Goal: Transaction & Acquisition: Obtain resource

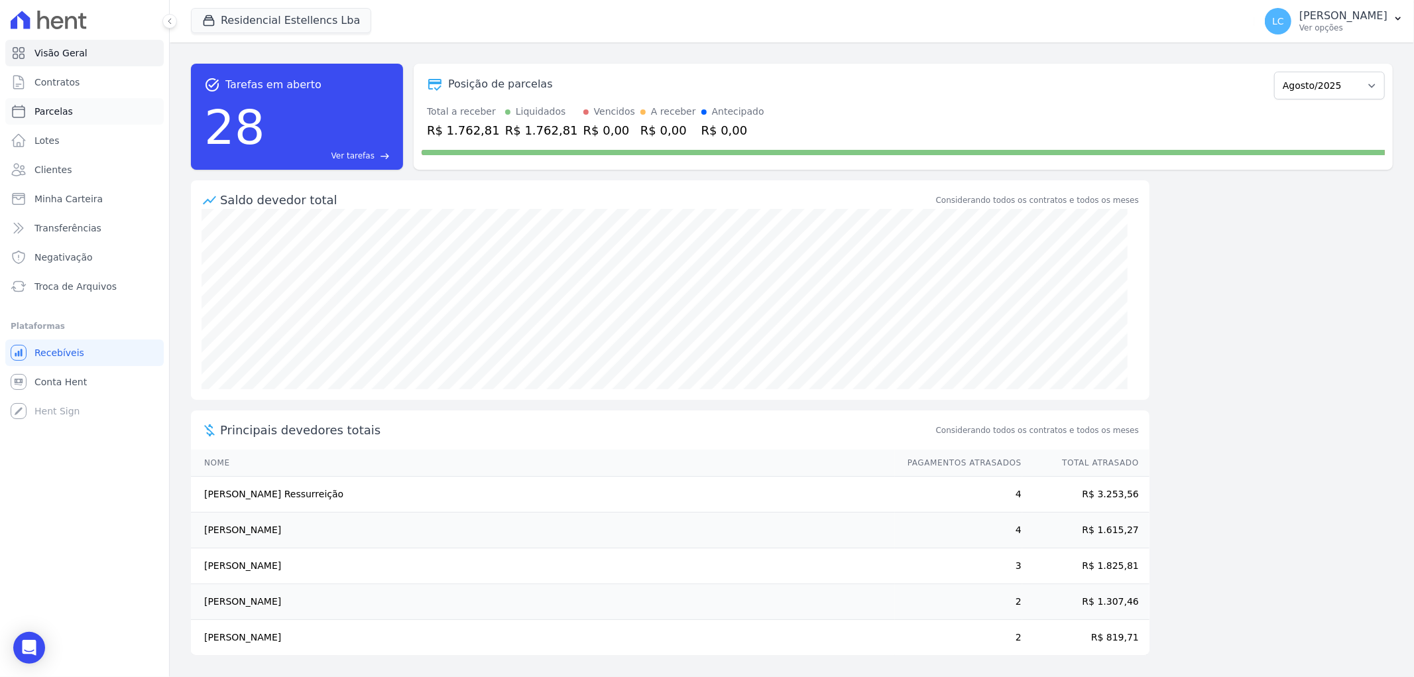
click at [63, 117] on span "Parcelas" at bounding box center [53, 111] width 38 height 13
select select
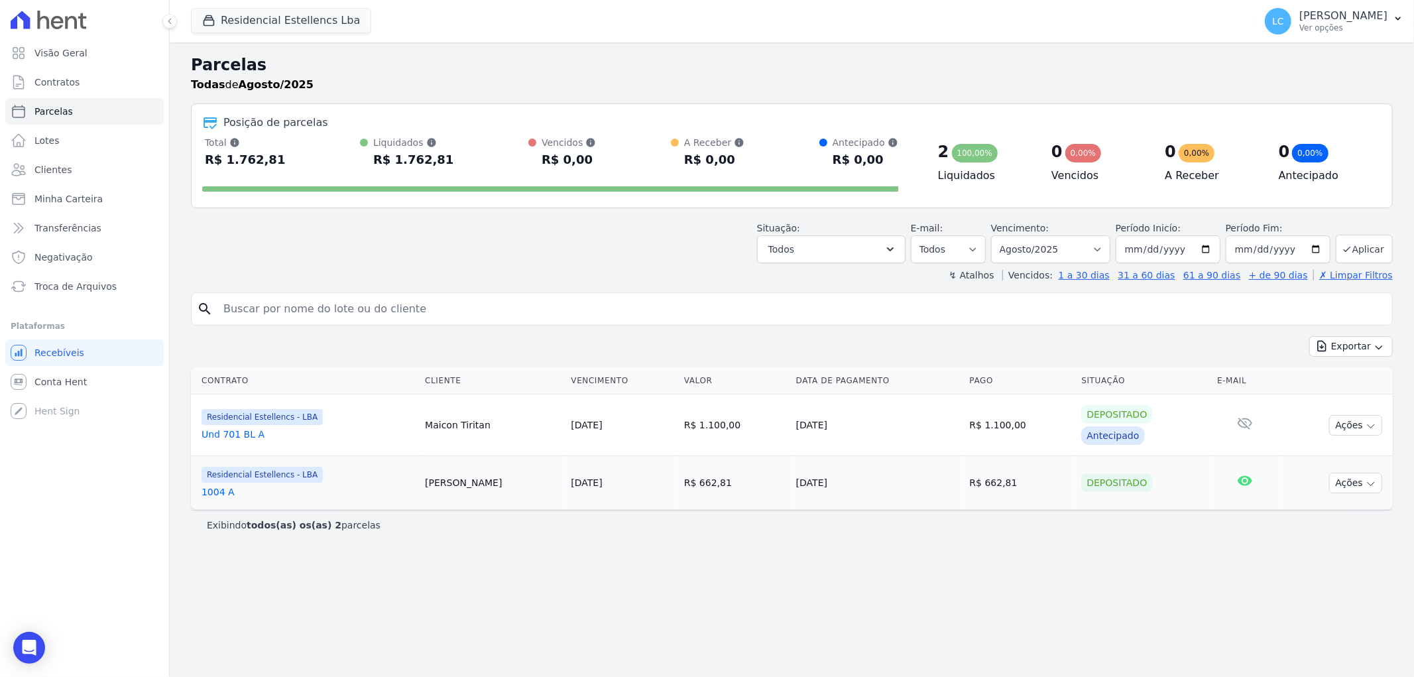
click at [383, 318] on input "search" at bounding box center [800, 309] width 1171 height 27
paste input "[PERSON_NAME]"
type input "[PERSON_NAME]"
select select
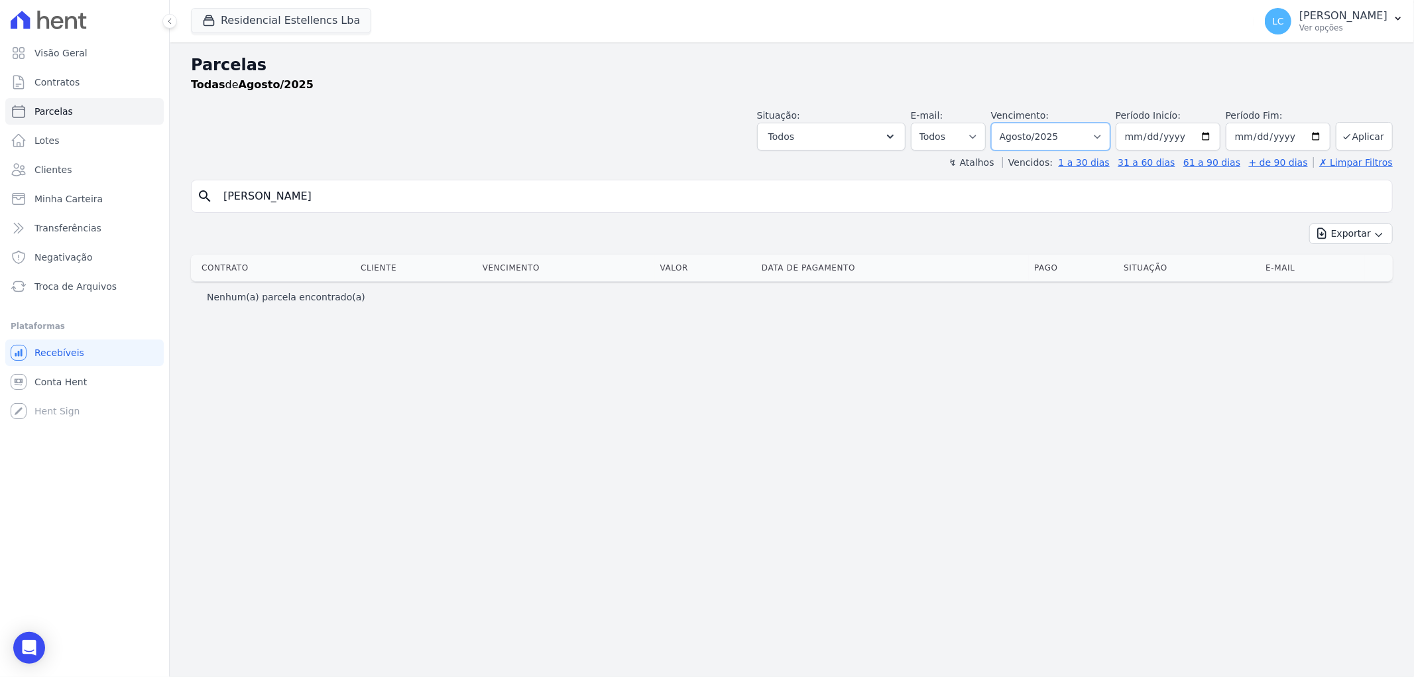
click at [1109, 128] on select "Filtrar por período ──────── Todos os meses Março/2018 Abril/2018 Maio/2018 Jun…" at bounding box center [1050, 137] width 119 height 28
select select "all"
click at [1010, 123] on select "Filtrar por período ──────── Todos os meses Março/2018 Abril/2018 Maio/2018 Jun…" at bounding box center [1050, 137] width 119 height 28
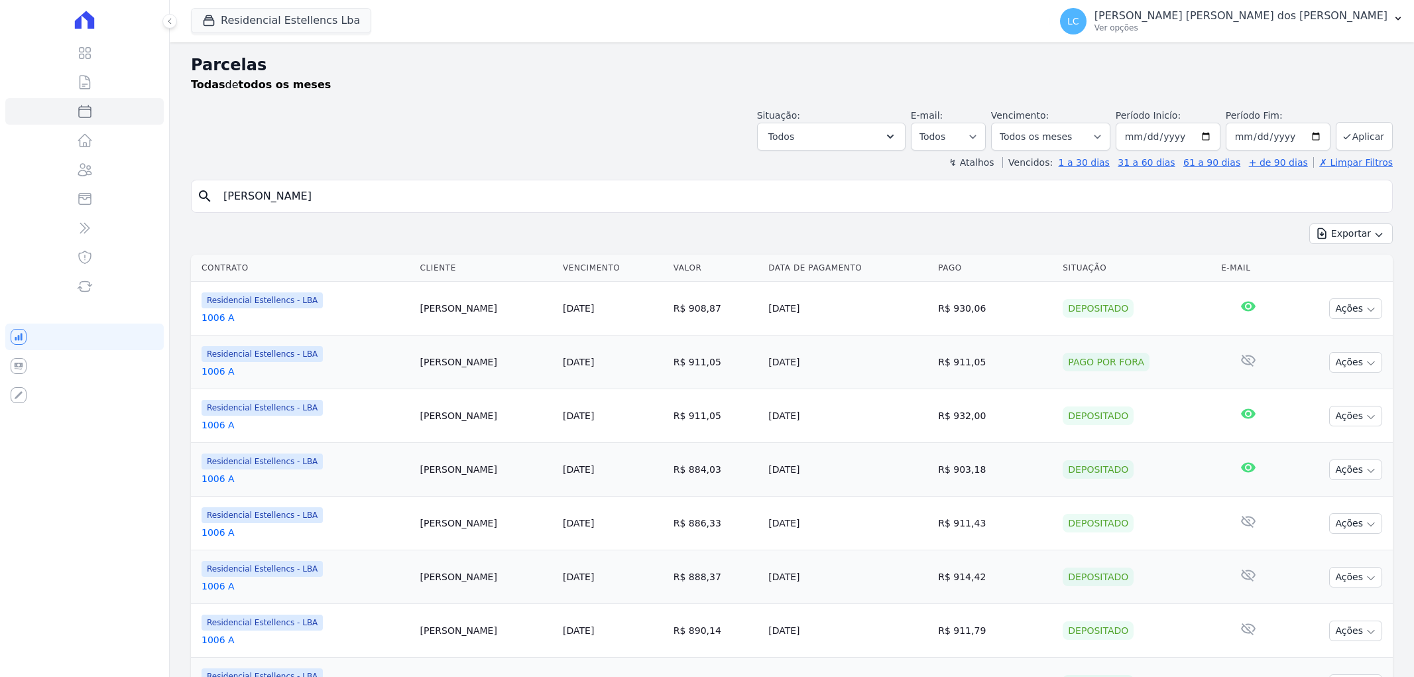
select select
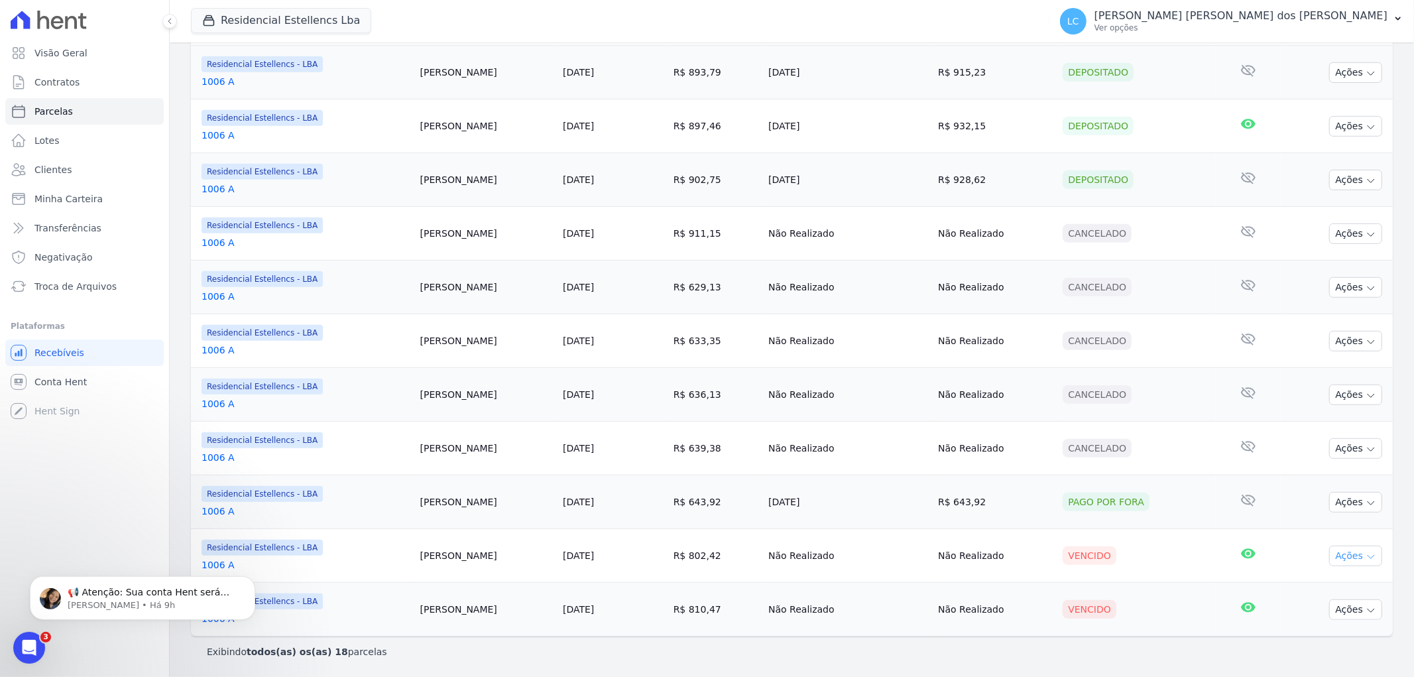
click at [1366, 556] on icon "button" at bounding box center [1371, 557] width 11 height 11
click at [1349, 585] on link "Ver boleto" at bounding box center [1350, 585] width 127 height 25
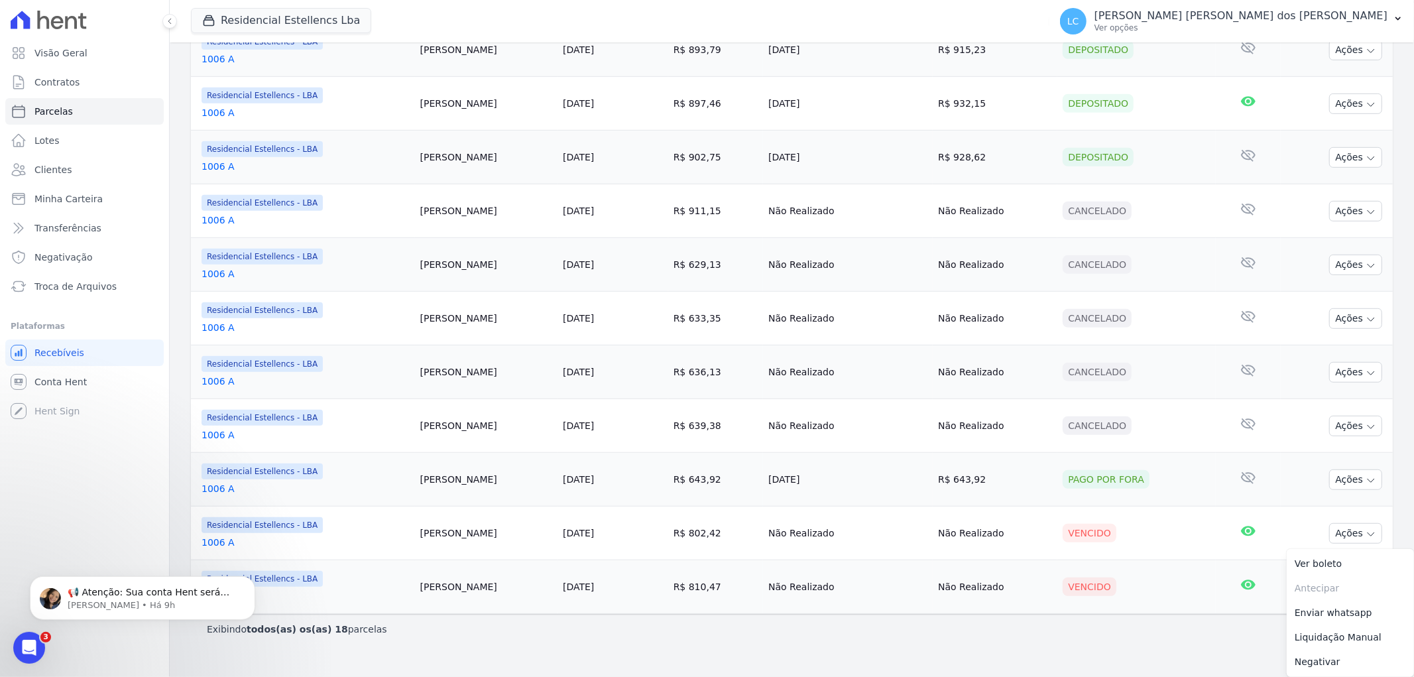
drag, startPoint x: 1145, startPoint y: 646, endPoint x: 1207, endPoint y: 621, distance: 66.4
click at [1146, 646] on div "Parcelas Todas de todos os meses Situação: Agendado Em Aberto Pago Processando …" at bounding box center [792, 31] width 1244 height 1246
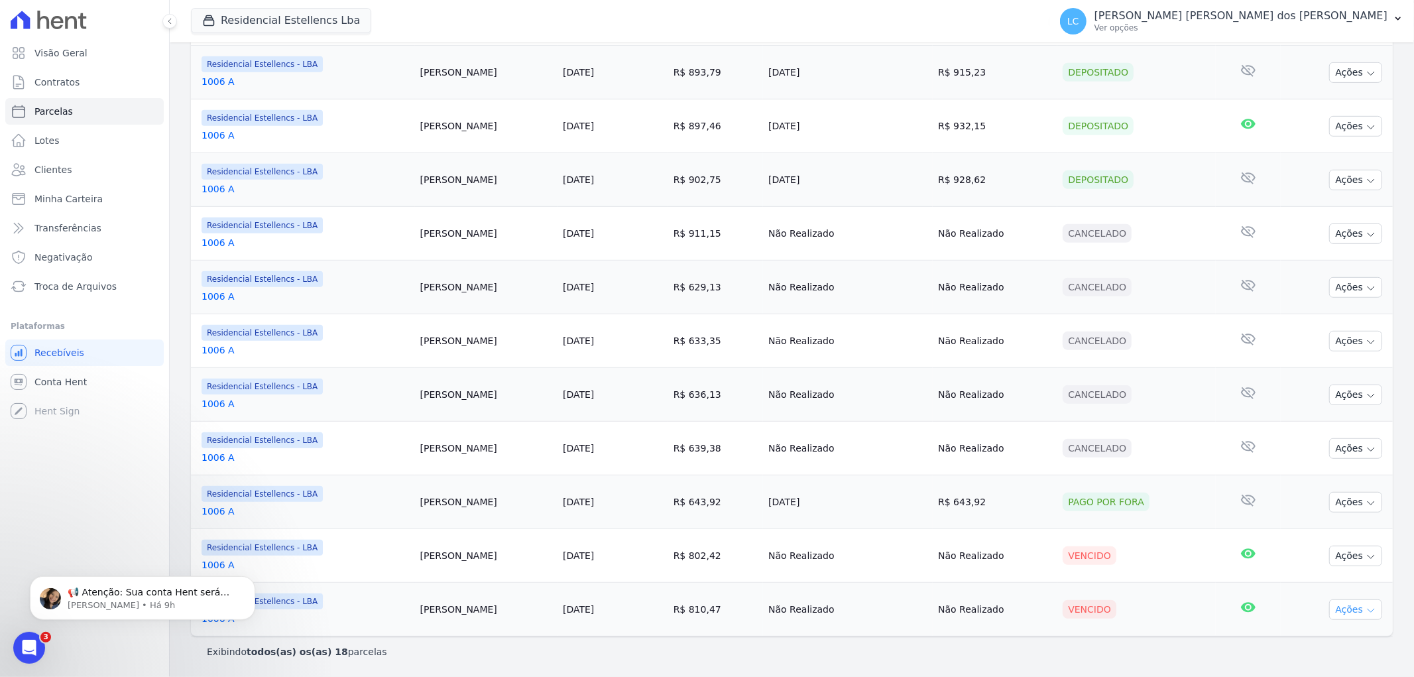
click at [1350, 604] on button "Ações" at bounding box center [1355, 609] width 53 height 21
click at [1323, 639] on link "Ver boleto" at bounding box center [1350, 639] width 127 height 25
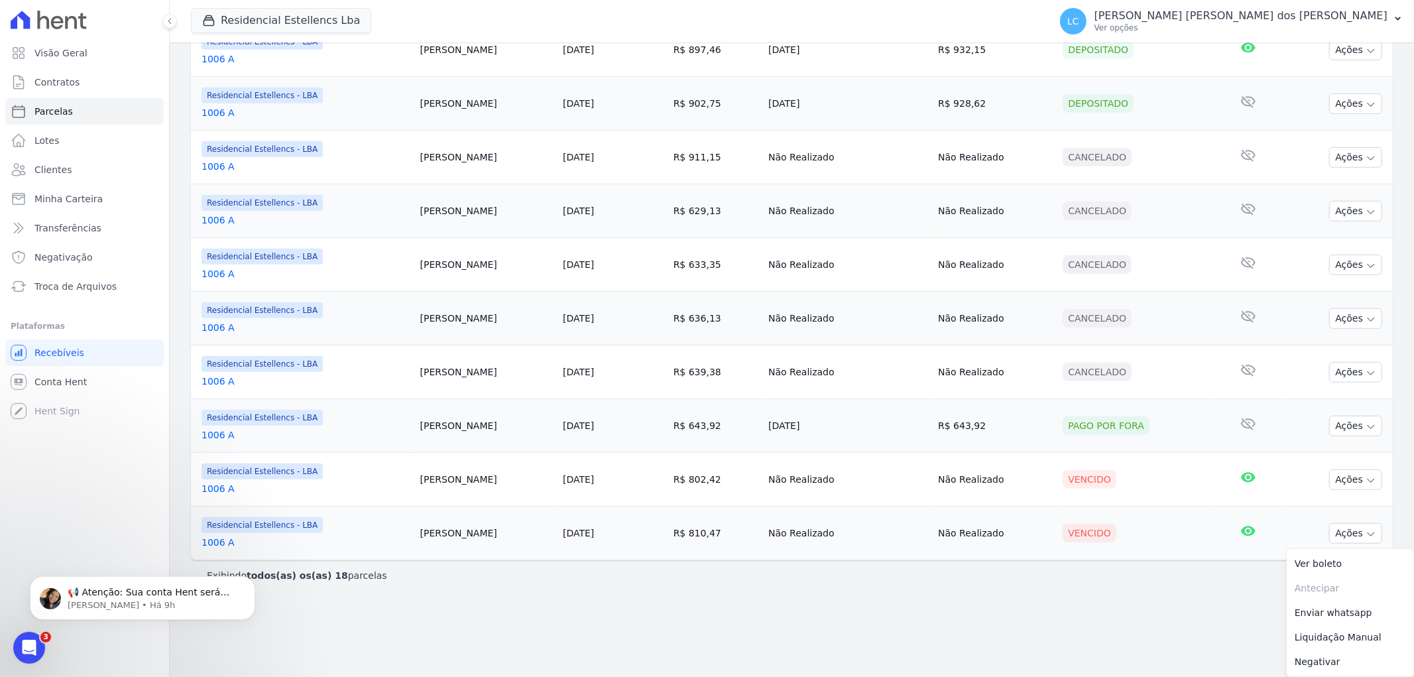
drag, startPoint x: 1185, startPoint y: 619, endPoint x: 1203, endPoint y: 614, distance: 18.5
click at [1187, 619] on main "Parcelas Todas de todos os meses Situação: Agendado Em Aberto Pago Processando …" at bounding box center [792, 359] width 1244 height 634
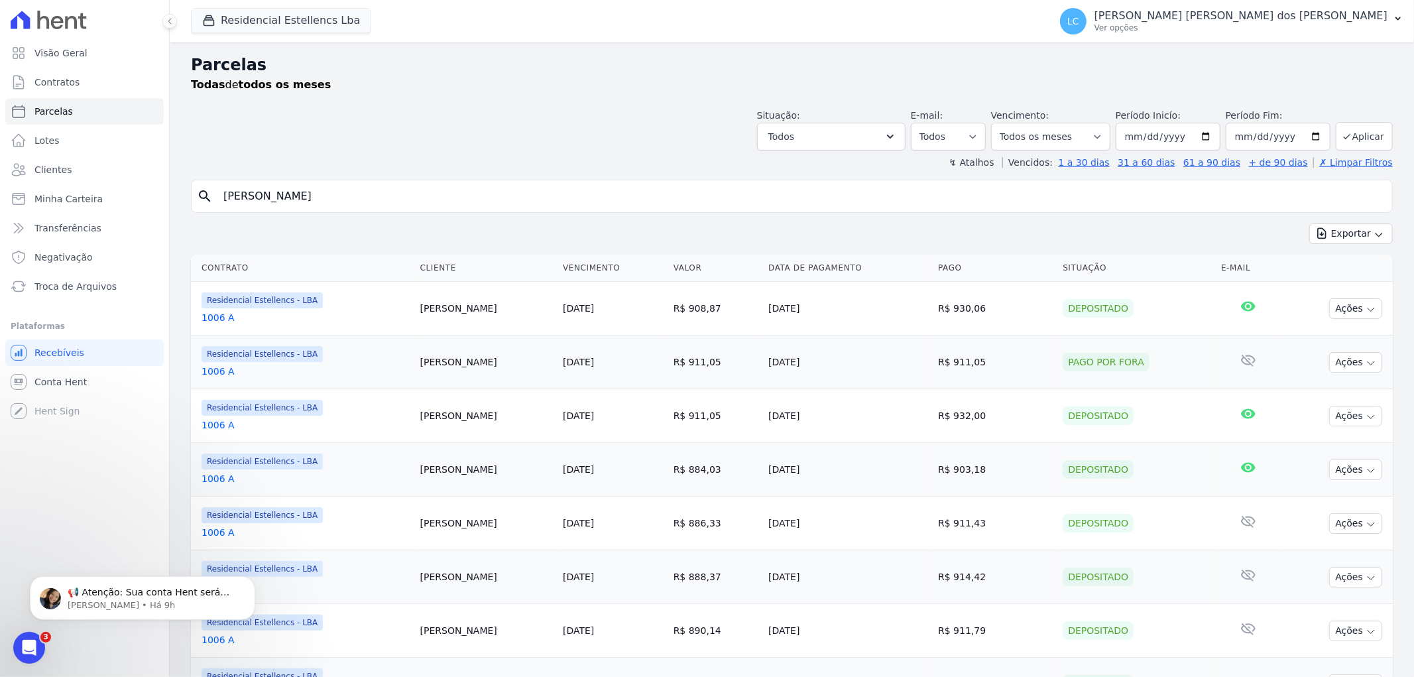
scroll to position [442, 0]
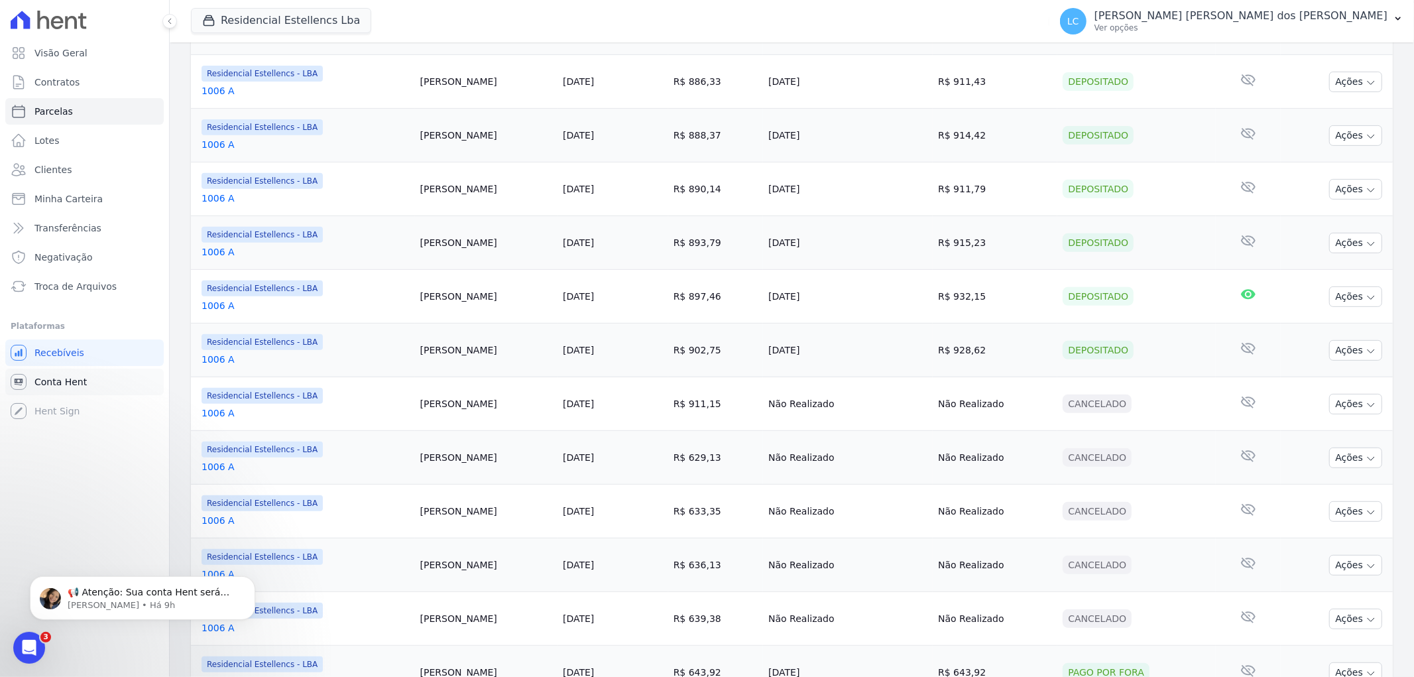
click at [54, 373] on link "Conta Hent" at bounding box center [84, 382] width 158 height 27
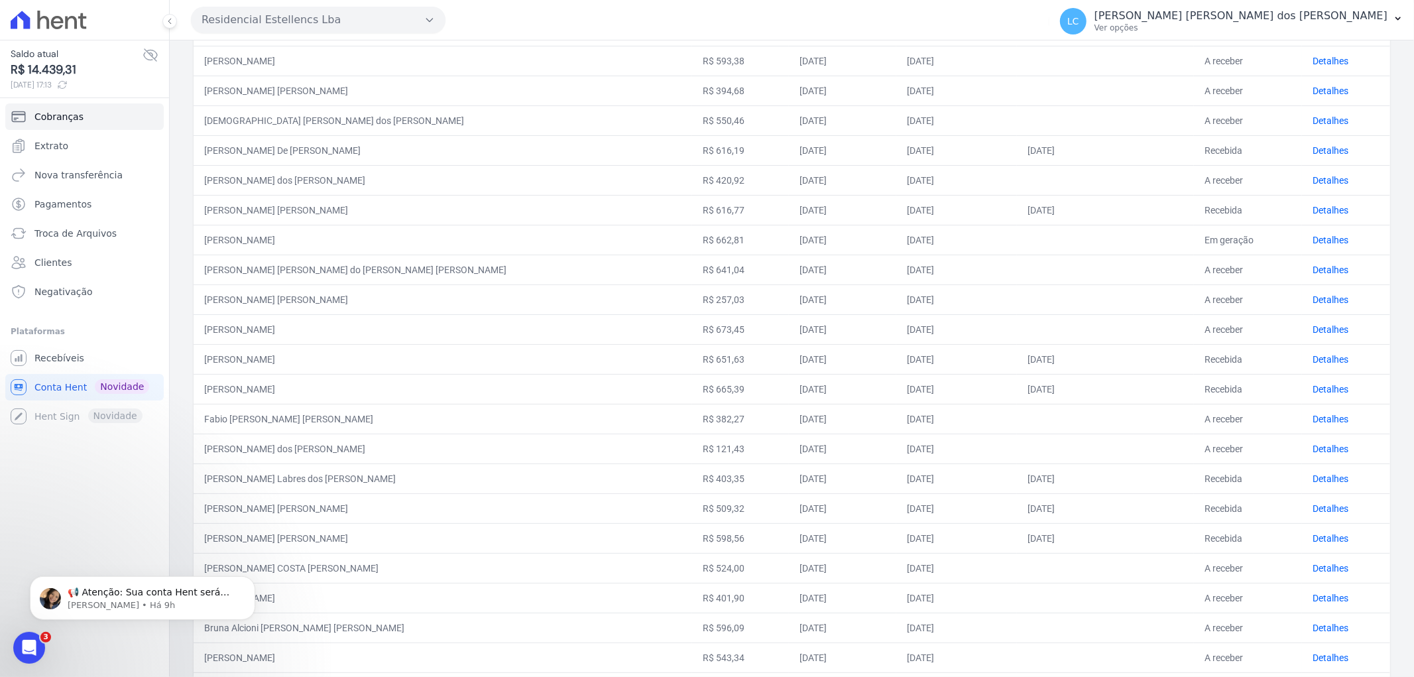
scroll to position [338, 0]
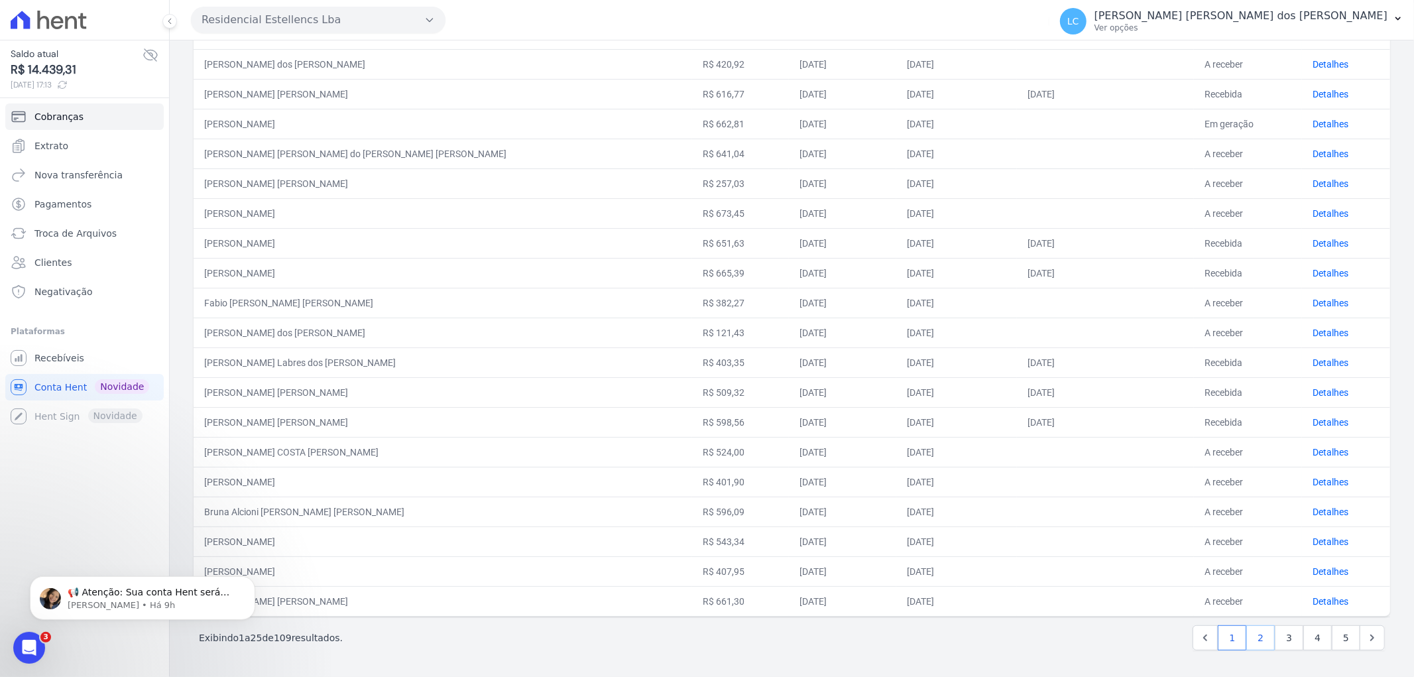
click at [1246, 638] on link "2" at bounding box center [1260, 637] width 29 height 25
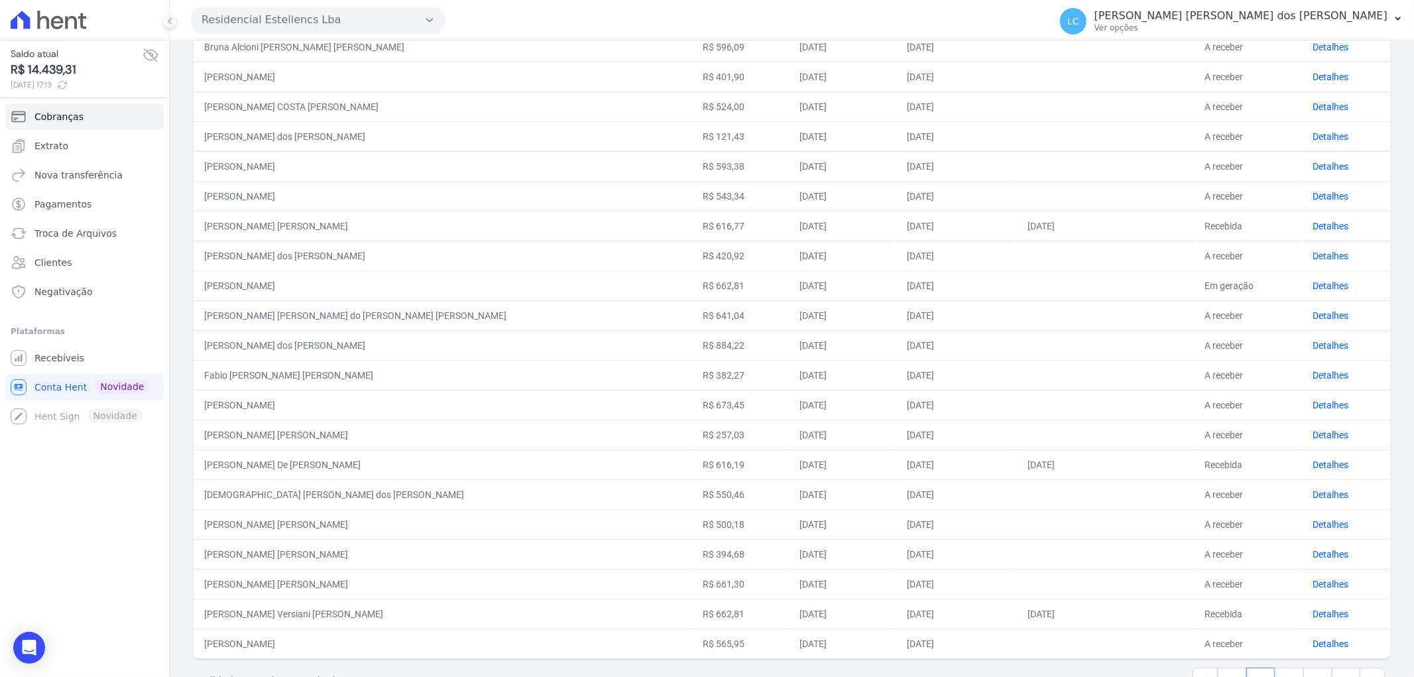
scroll to position [338, 0]
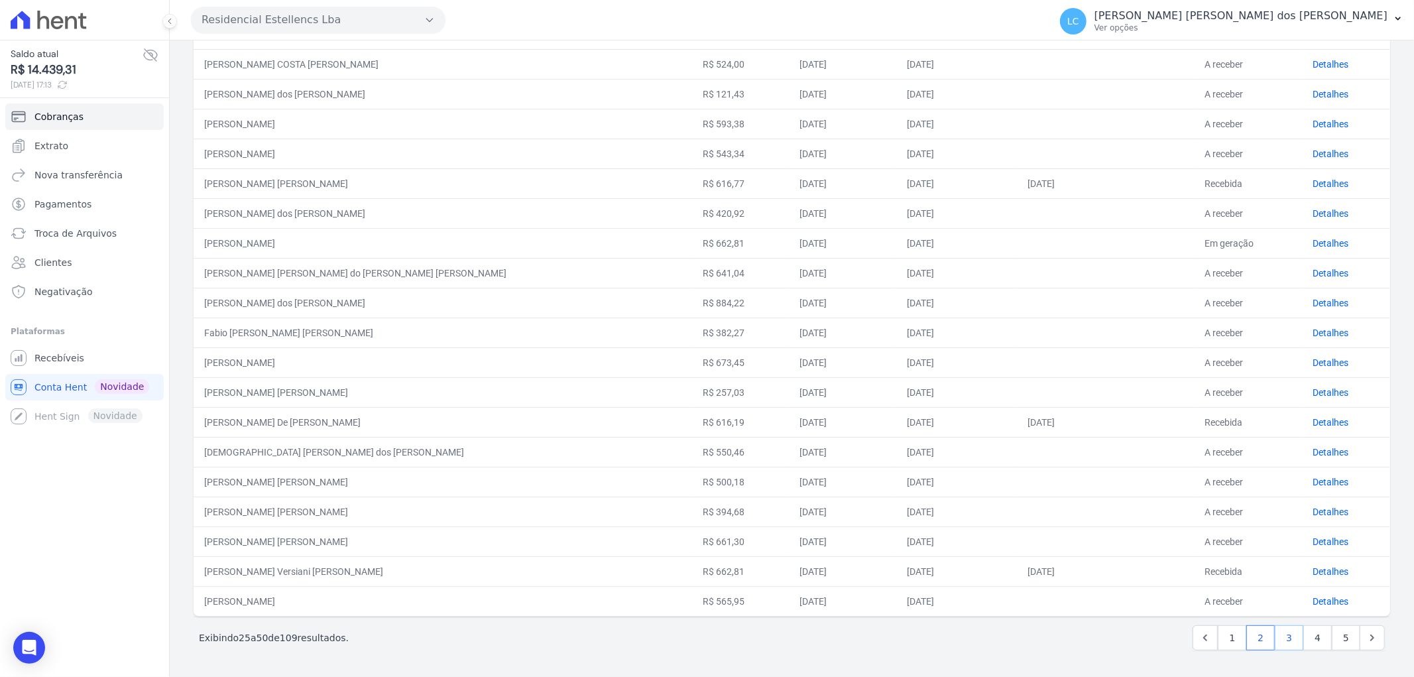
click at [1280, 641] on link "3" at bounding box center [1289, 637] width 29 height 25
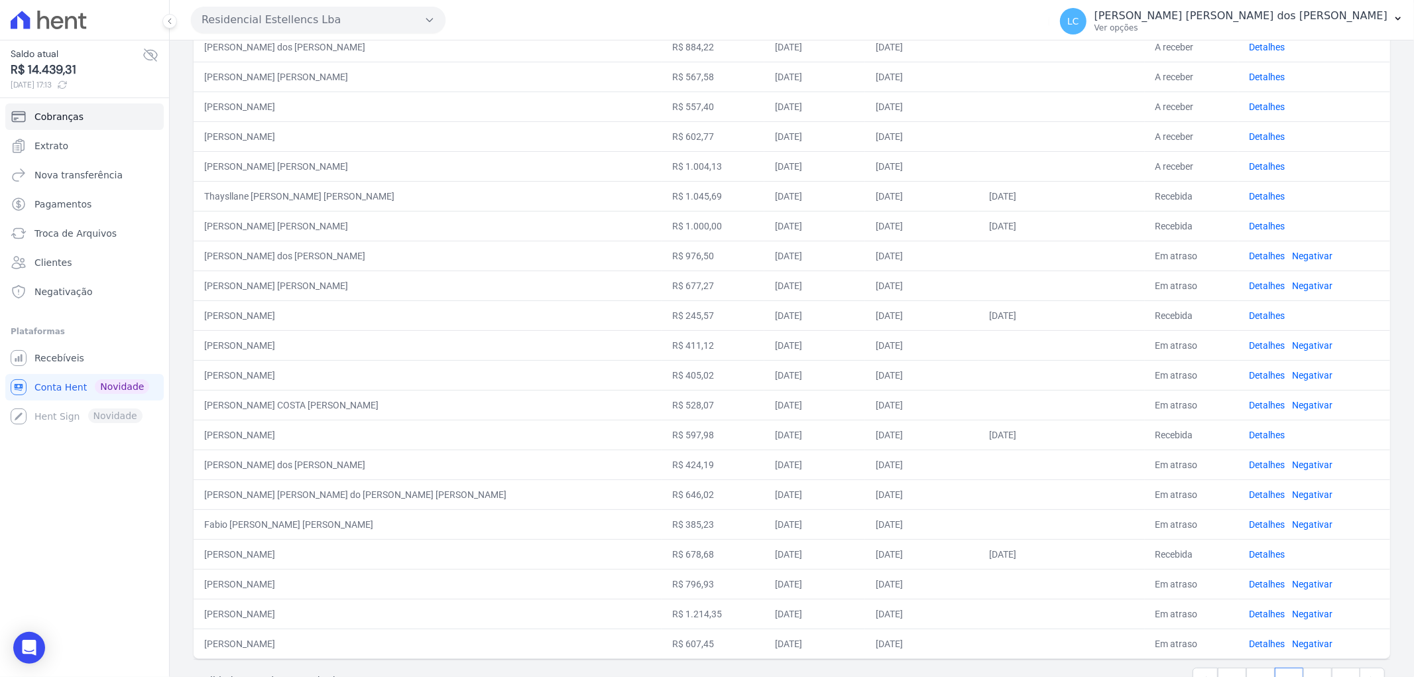
scroll to position [338, 0]
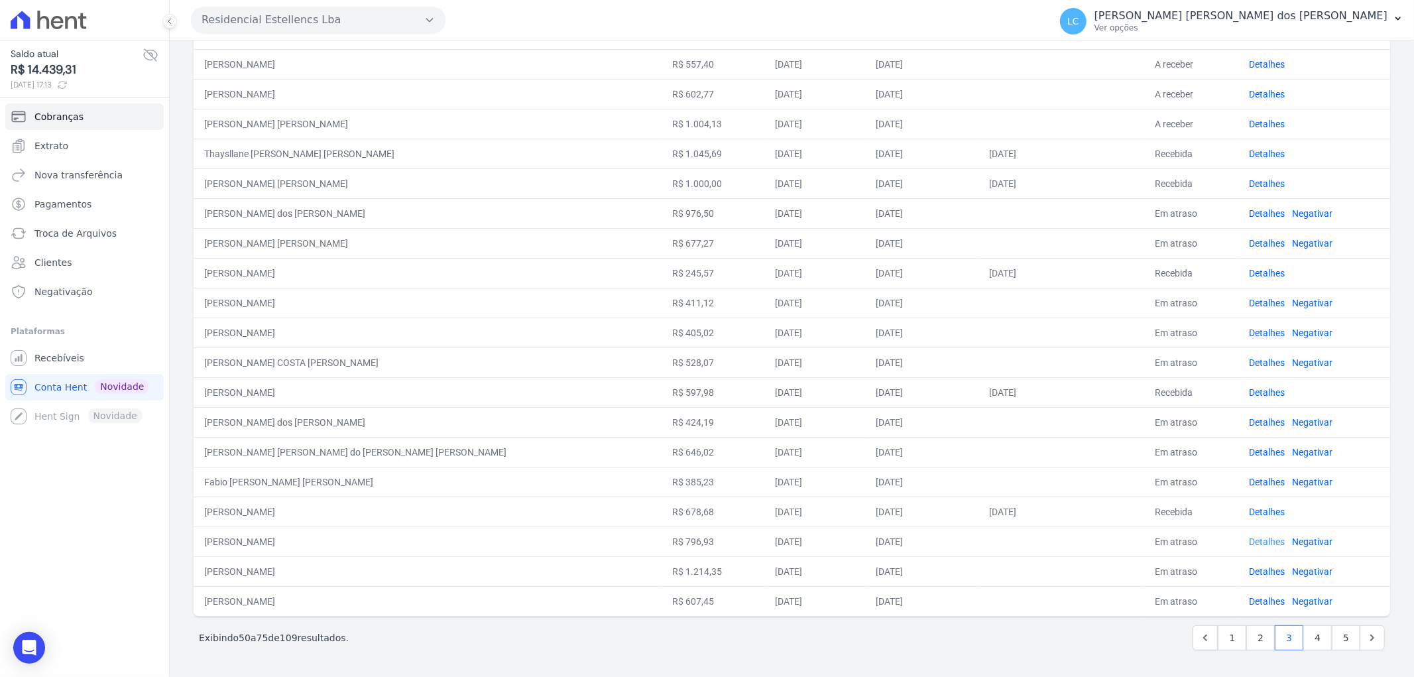
click at [1249, 540] on link "Detalhes" at bounding box center [1267, 541] width 36 height 11
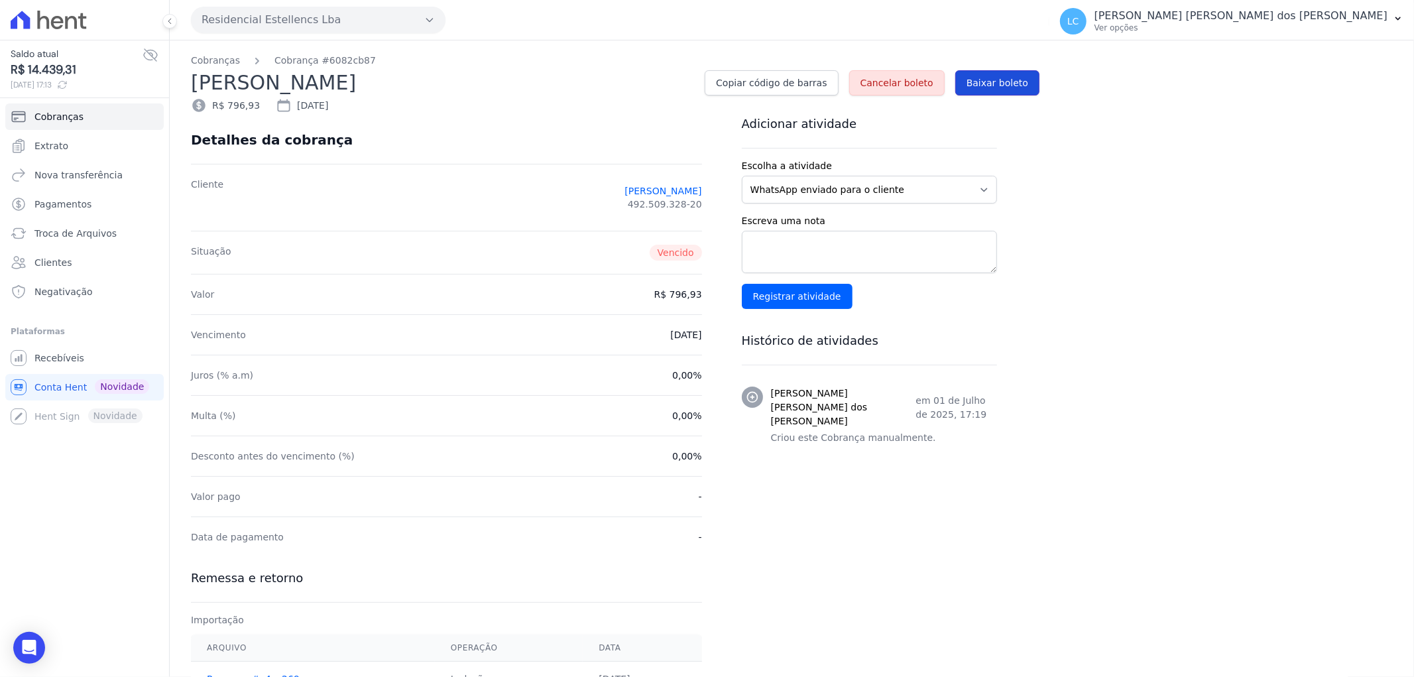
click at [996, 83] on span "Baixar boleto" at bounding box center [998, 82] width 62 height 13
